Goal: Task Accomplishment & Management: Manage account settings

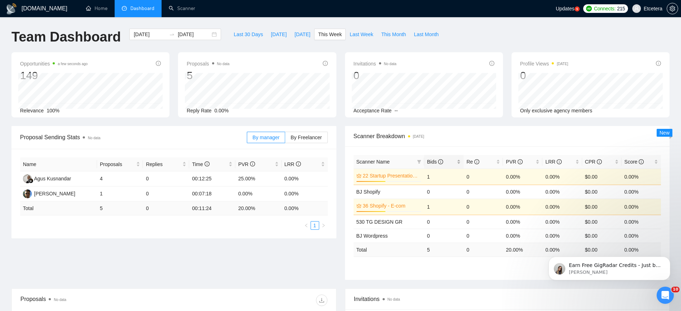
click at [460, 160] on div "Bids" at bounding box center [444, 162] width 34 height 8
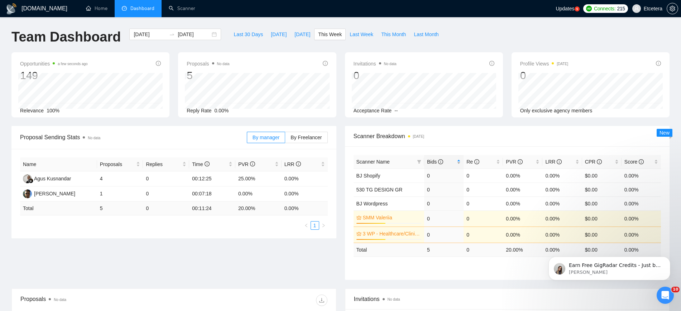
click at [458, 159] on div "Bids" at bounding box center [444, 162] width 34 height 8
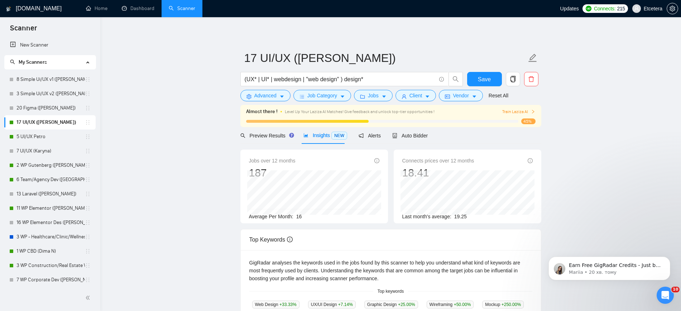
drag, startPoint x: 47, startPoint y: 208, endPoint x: 403, endPoint y: 43, distance: 392.3
click at [46, 208] on link "11 WP Elementor ([PERSON_NAME])" at bounding box center [50, 208] width 68 height 14
click at [490, 80] on span "Save" at bounding box center [484, 79] width 13 height 9
click at [51, 209] on link "11 WP Elementor ([PERSON_NAME])" at bounding box center [50, 208] width 68 height 14
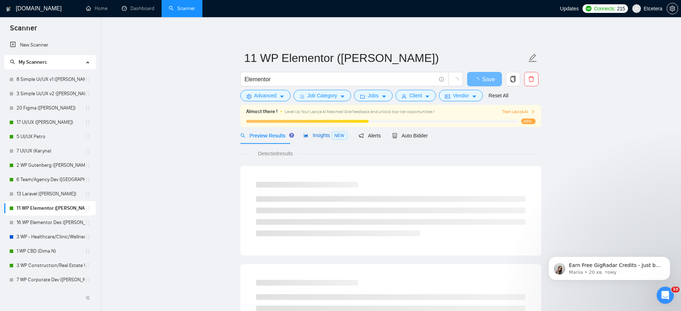
click at [315, 138] on span "Insights NEW" at bounding box center [326, 136] width 44 height 6
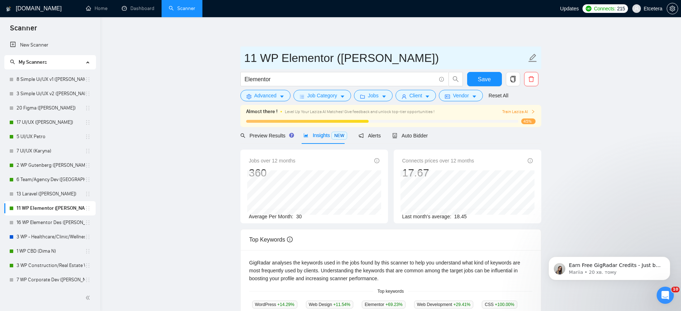
drag, startPoint x: 256, startPoint y: 61, endPoint x: 286, endPoint y: 38, distance: 36.8
click at [245, 57] on input "11 WP Elementor ([PERSON_NAME])" at bounding box center [385, 58] width 282 height 18
type input "30 WP Elementor (Alina)"
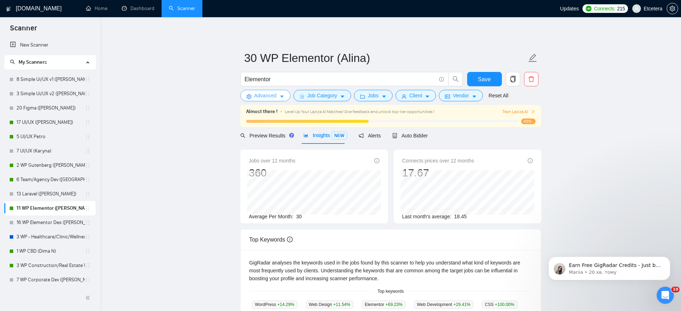
click at [276, 98] on span "Advanced" at bounding box center [265, 96] width 22 height 8
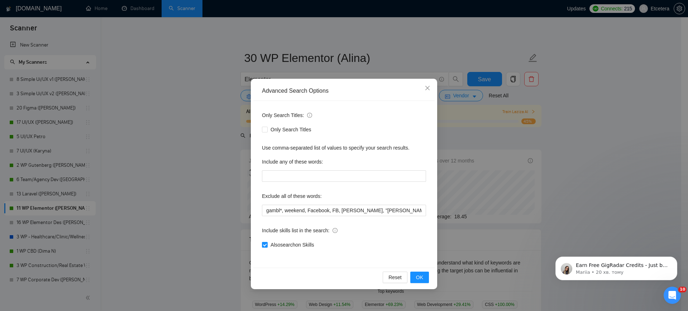
click at [264, 244] on input "Also search on Skills" at bounding box center [264, 244] width 5 height 5
checkbox input "false"
click at [416, 280] on span "OK" at bounding box center [419, 278] width 7 height 8
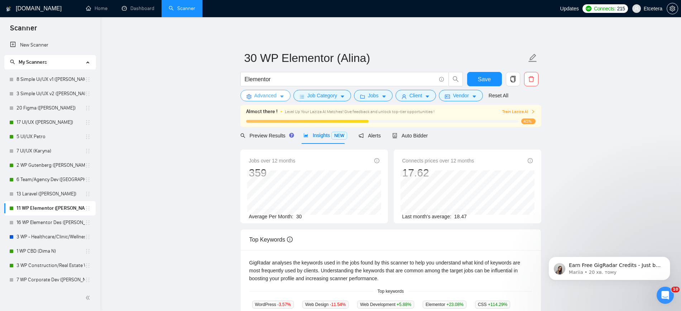
click at [261, 97] on span "Advanced" at bounding box center [265, 96] width 22 height 8
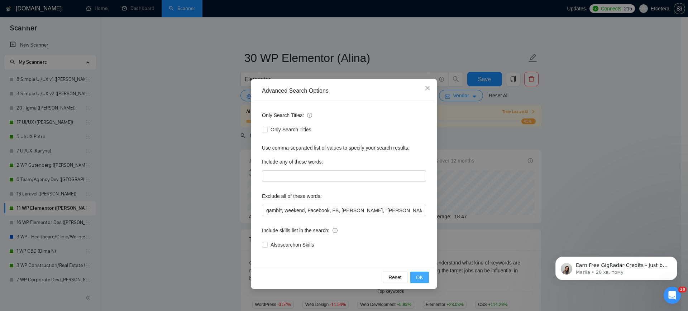
click at [418, 278] on span "OK" at bounding box center [419, 278] width 7 height 8
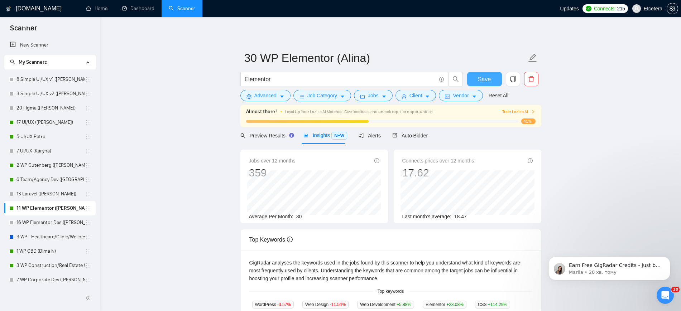
click at [480, 80] on span "Save" at bounding box center [484, 79] width 13 height 9
click at [264, 138] on span "Preview Results" at bounding box center [267, 136] width 52 height 6
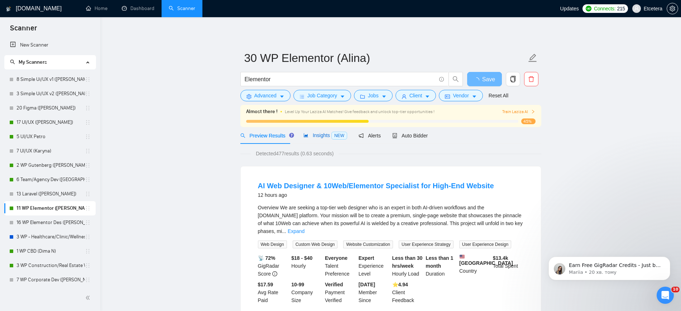
click at [319, 134] on span "Insights NEW" at bounding box center [326, 136] width 44 height 6
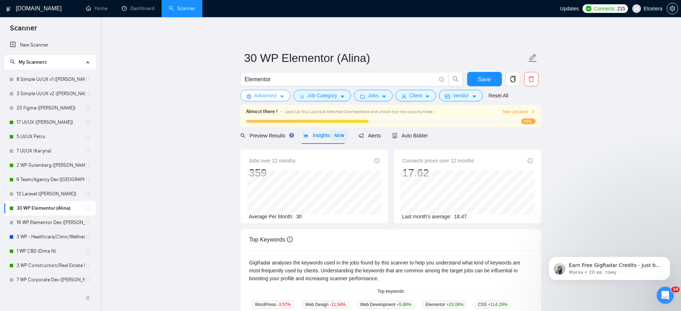
click at [267, 95] on span "Advanced" at bounding box center [265, 96] width 22 height 8
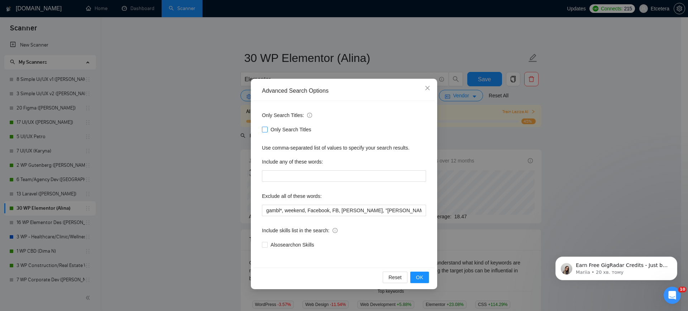
click at [277, 128] on span "Only Search Titles" at bounding box center [291, 130] width 47 height 8
click at [267, 128] on input "Only Search Titles" at bounding box center [264, 129] width 5 height 5
click at [415, 278] on button "OK" at bounding box center [419, 277] width 19 height 11
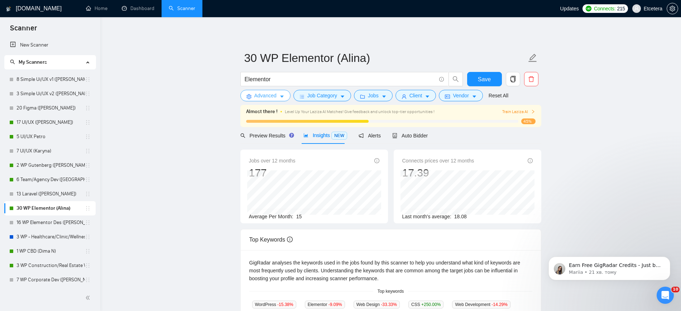
click at [265, 96] on span "Advanced" at bounding box center [265, 96] width 22 height 8
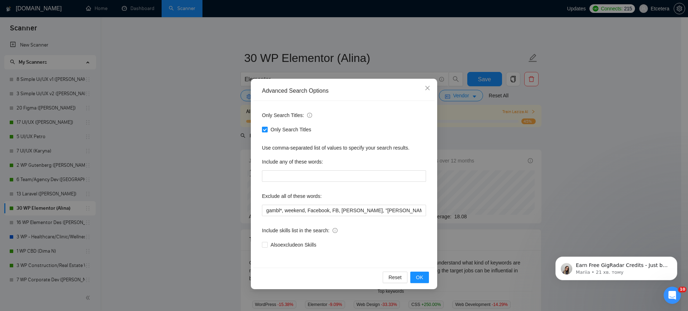
click at [267, 130] on input "Only Search Titles" at bounding box center [264, 129] width 5 height 5
checkbox input "false"
click at [419, 279] on span "OK" at bounding box center [419, 278] width 7 height 8
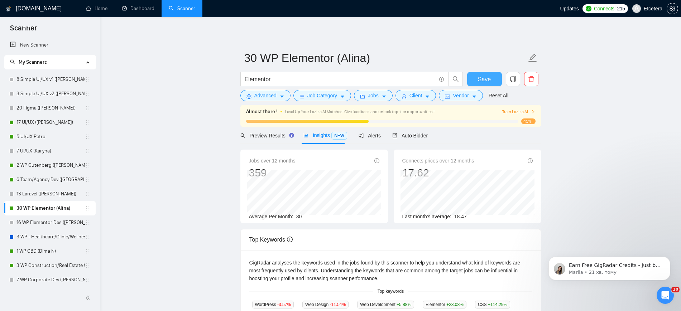
click at [480, 82] on span "Save" at bounding box center [484, 79] width 13 height 9
